Goal: Navigation & Orientation: Find specific page/section

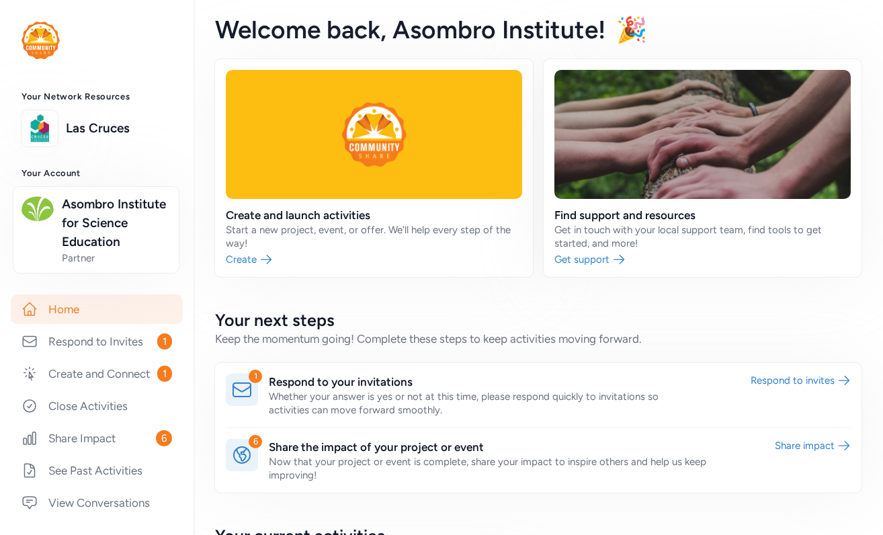
click at [68, 324] on link "Home" at bounding box center [97, 309] width 172 height 30
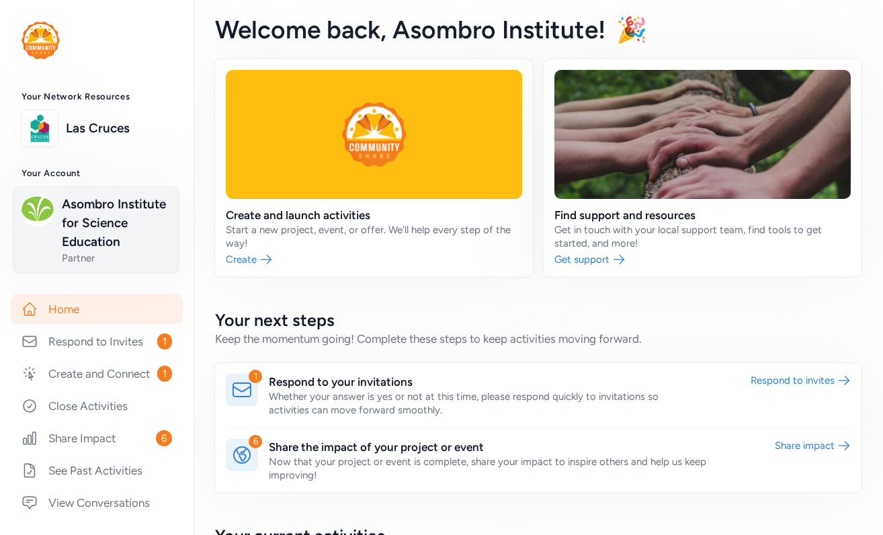
click at [134, 251] on span "Asombro Institute for Science Education" at bounding box center [116, 223] width 109 height 56
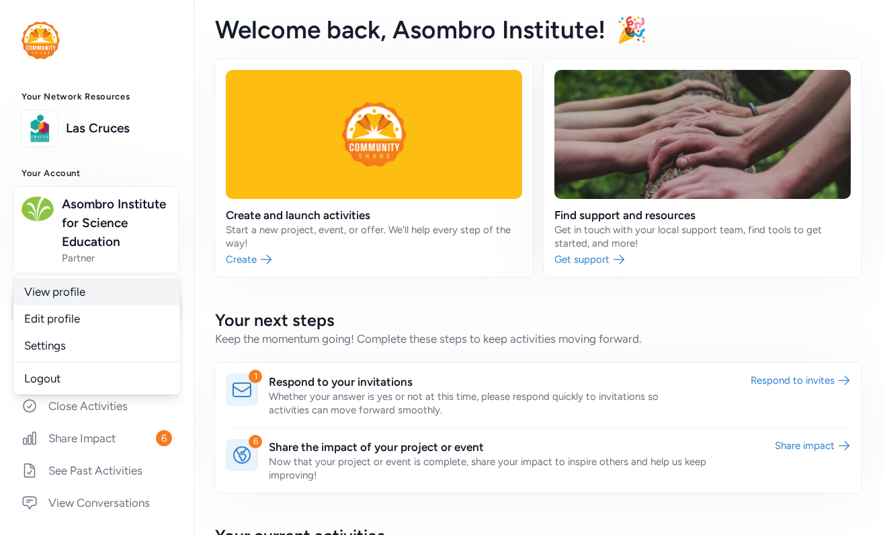
click at [91, 305] on link "View profile" at bounding box center [96, 291] width 167 height 27
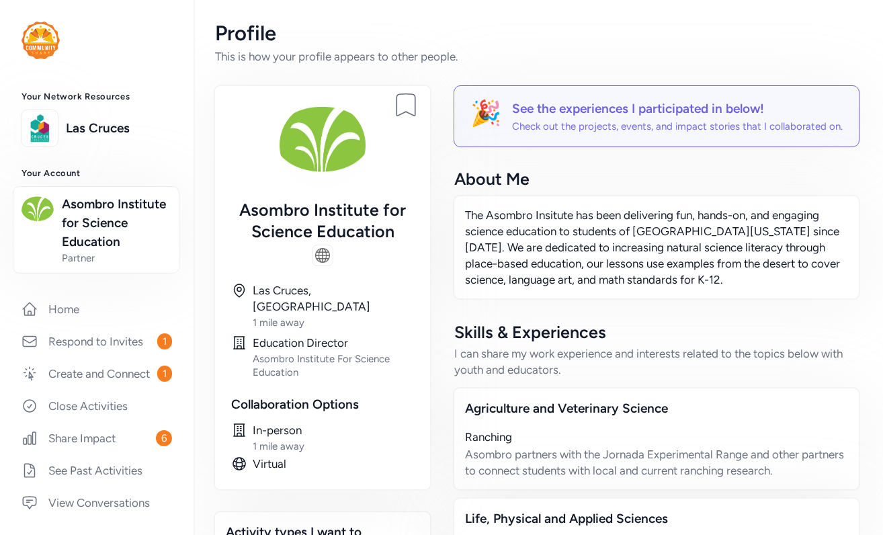
click at [559, 29] on div "Profile" at bounding box center [538, 34] width 647 height 24
click at [74, 324] on link "Home" at bounding box center [97, 309] width 172 height 30
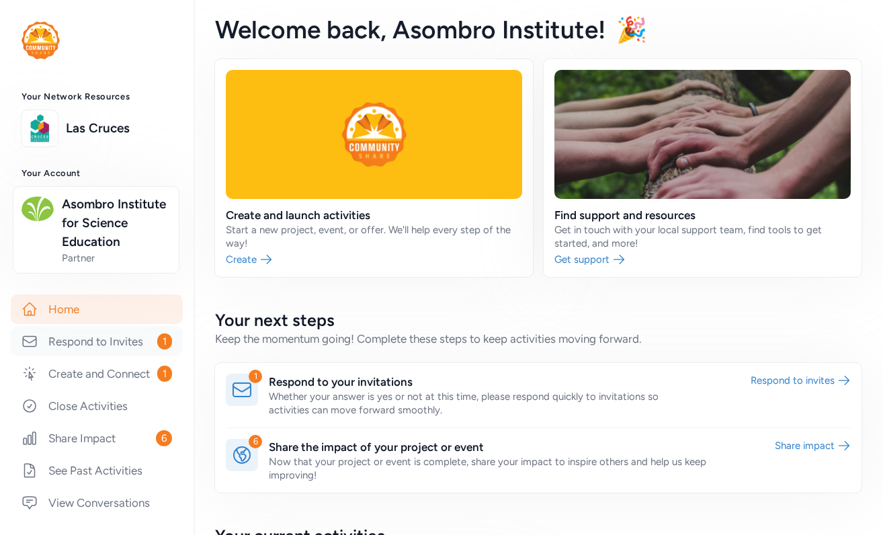
click at [99, 356] on link "Respond to Invites 1" at bounding box center [97, 342] width 172 height 30
